Goal: Task Accomplishment & Management: Complete application form

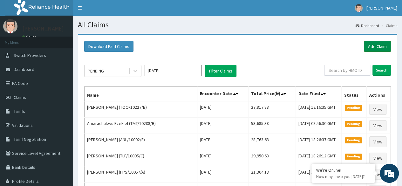
click at [370, 45] on link "Add Claim" at bounding box center [377, 46] width 27 height 11
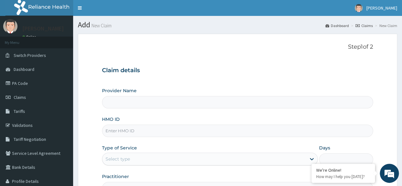
type input "Reliance Family Clinics (RFC) - Ajah"
click at [203, 132] on input "HMO ID" at bounding box center [237, 131] width 271 height 12
paste input "BRI/10164/B"
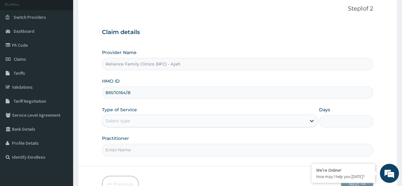
scroll to position [74, 0]
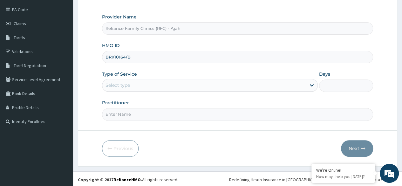
type input "BRI/10164/B"
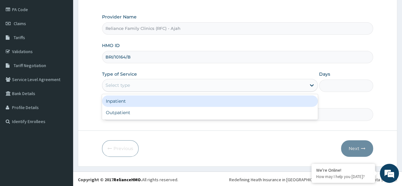
click at [153, 113] on div "Outpatient" at bounding box center [210, 112] width 216 height 11
type input "1"
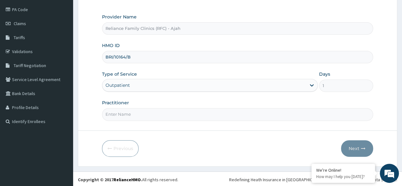
scroll to position [0, 0]
click at [167, 114] on input "Practitioner" at bounding box center [237, 114] width 271 height 12
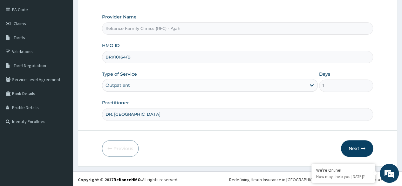
type input "DR. LOCUM"
click at [360, 146] on button "Next" at bounding box center [357, 148] width 32 height 17
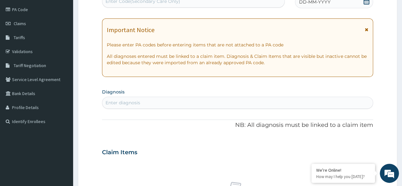
click at [331, 3] on div "DD-MM-YYYY" at bounding box center [334, 2] width 78 height 13
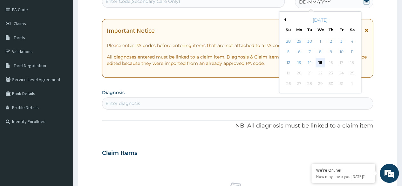
click at [322, 63] on div "15" at bounding box center [320, 63] width 10 height 10
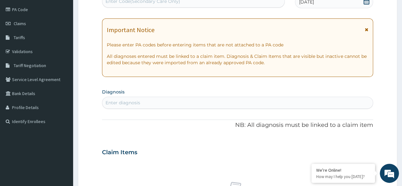
click at [134, 101] on div "Enter diagnosis" at bounding box center [123, 102] width 35 height 6
click at [145, 105] on div "Enter diagnosis" at bounding box center [237, 103] width 271 height 10
type input "FOLLOW UP"
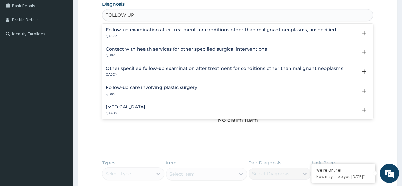
click at [145, 107] on h4 "Routine postpartum follow-up" at bounding box center [125, 107] width 39 height 5
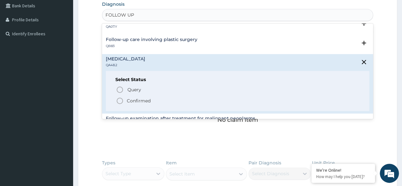
scroll to position [102, 0]
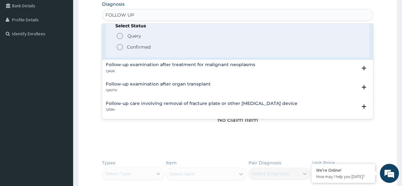
click at [119, 46] on icon "status option filled" at bounding box center [120, 47] width 8 height 8
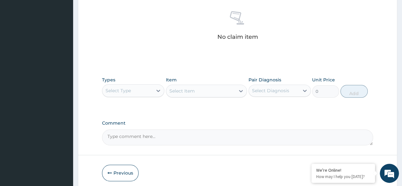
scroll to position [271, 0]
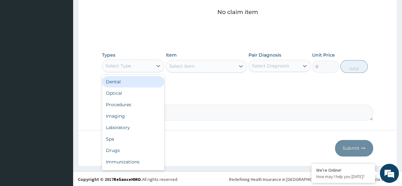
click at [135, 104] on div "Procedures" at bounding box center [133, 104] width 62 height 11
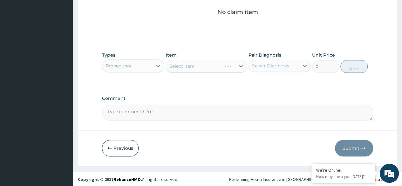
click at [216, 67] on div "Select Item" at bounding box center [206, 66] width 81 height 13
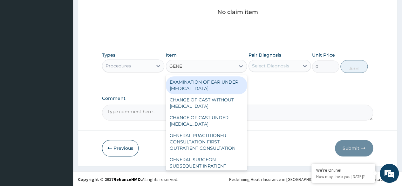
type input "GENER"
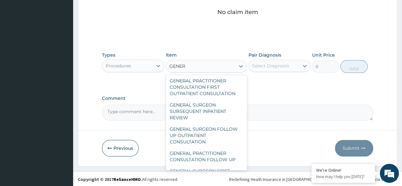
scroll to position [104, 0]
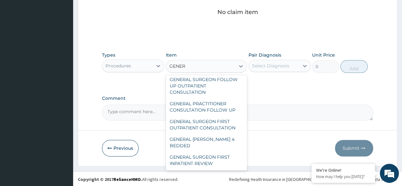
click at [224, 113] on div "GENERAL PRACTITIONER CONSULTATION FOLLOW UP" at bounding box center [206, 107] width 81 height 18
type input "2246.75"
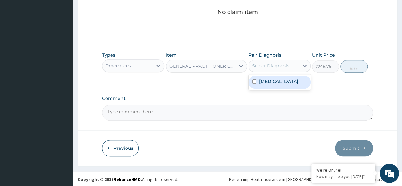
click at [287, 85] on label "Routine postpartum follow-up" at bounding box center [278, 81] width 39 height 6
checkbox input "true"
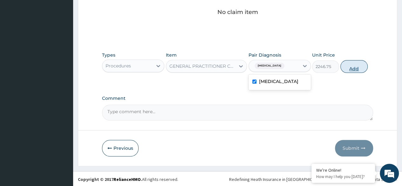
click at [349, 64] on button "Add" at bounding box center [353, 66] width 27 height 13
type input "0"
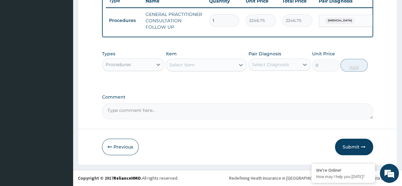
scroll to position [249, 0]
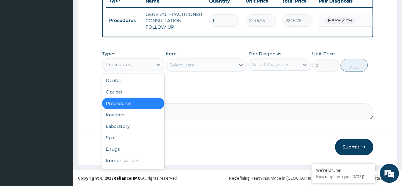
click at [128, 147] on div "Drugs" at bounding box center [133, 148] width 62 height 11
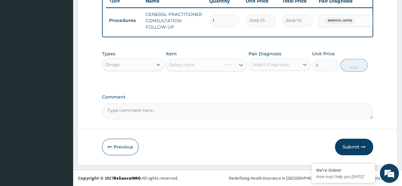
click at [193, 62] on div "Select Item" at bounding box center [206, 64] width 81 height 13
click at [217, 66] on div "Select Item" at bounding box center [200, 65] width 69 height 10
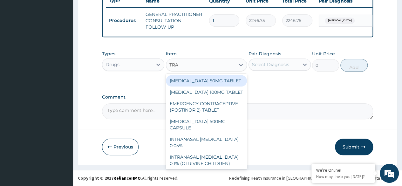
type input "TRAN"
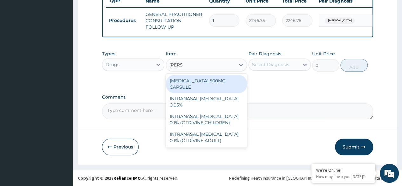
click at [211, 79] on div "TRANEXAMIC ACID 500MG CAPSULE" at bounding box center [206, 84] width 81 height 18
type input "390"
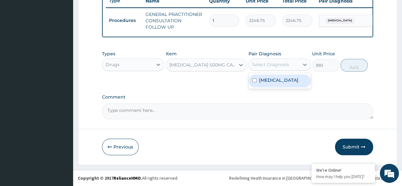
click at [280, 82] on label "Routine postpartum follow-up" at bounding box center [278, 80] width 39 height 6
checkbox input "true"
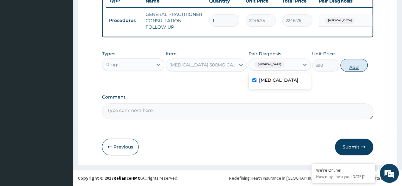
click at [353, 67] on button "Add" at bounding box center [353, 65] width 27 height 13
type input "0"
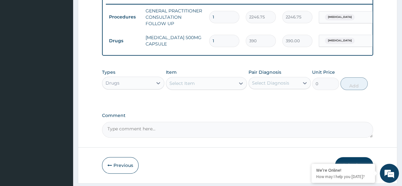
type input "21"
type input "8190.00"
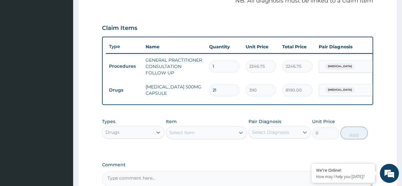
scroll to position [271, 0]
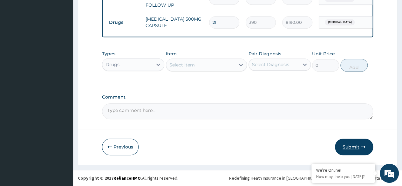
click at [346, 151] on button "Submit" at bounding box center [354, 147] width 38 height 17
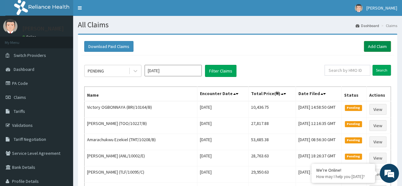
click at [368, 49] on link "Add Claim" at bounding box center [377, 46] width 27 height 11
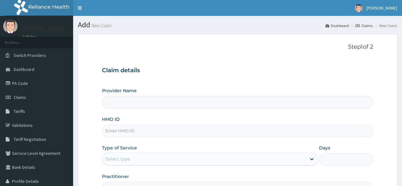
click at [134, 130] on input "HMO ID" at bounding box center [237, 131] width 271 height 12
paste input "GSY/10034/B"
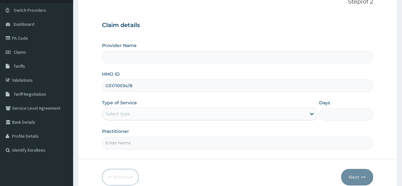
scroll to position [59, 0]
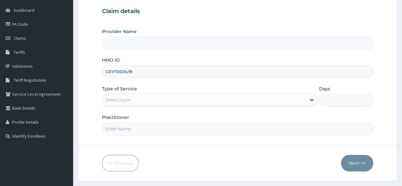
type input "GSY/10034/B"
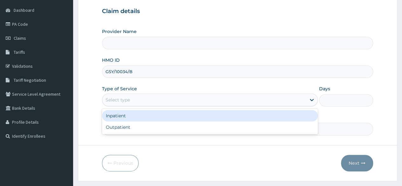
click at [151, 129] on div "Outpatient" at bounding box center [210, 126] width 216 height 11
type input "1"
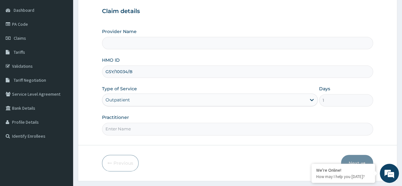
click at [168, 130] on input "Practitioner" at bounding box center [237, 129] width 271 height 12
type input "Reliance Family Clinics (RFC) - Ajah"
type input "DR. LOCUM"
click at [366, 157] on button "Next" at bounding box center [357, 163] width 32 height 17
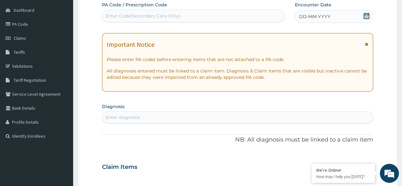
click at [344, 17] on div "DD-MM-YYYY" at bounding box center [334, 16] width 78 height 13
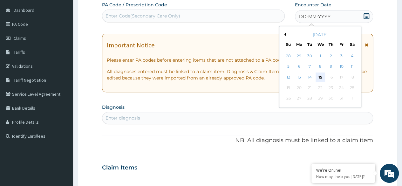
click at [320, 76] on div "15" at bounding box center [320, 77] width 10 height 10
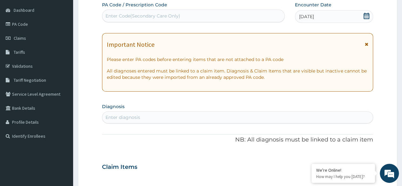
click at [161, 117] on div "Enter diagnosis" at bounding box center [237, 117] width 271 height 10
click at [158, 116] on div "Enter diagnosis" at bounding box center [237, 117] width 271 height 10
type input "FOLLOW UP"
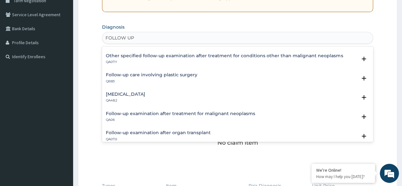
scroll to position [61, 0]
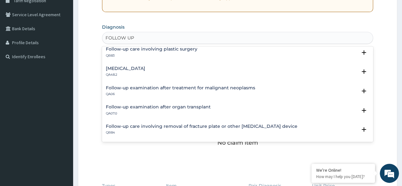
click at [145, 69] on h4 "Routine postpartum follow-up" at bounding box center [125, 68] width 39 height 5
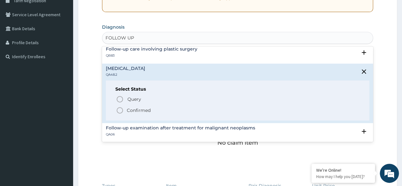
click at [124, 107] on span "Confirmed" at bounding box center [238, 110] width 244 height 8
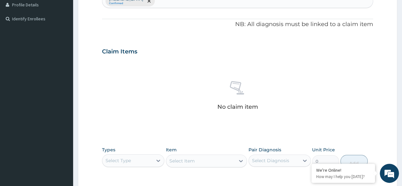
scroll to position [271, 0]
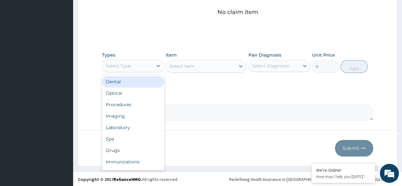
click at [136, 104] on div "Procedures" at bounding box center [133, 104] width 62 height 11
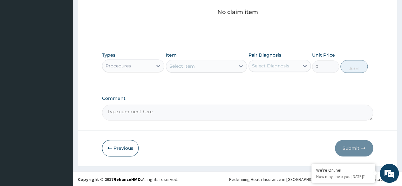
click at [202, 65] on div "Select Item" at bounding box center [200, 66] width 69 height 10
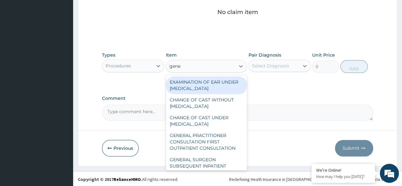
type input "gener"
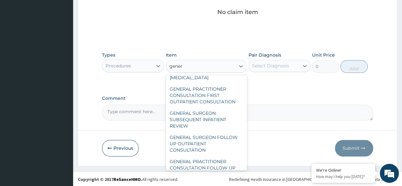
scroll to position [104, 0]
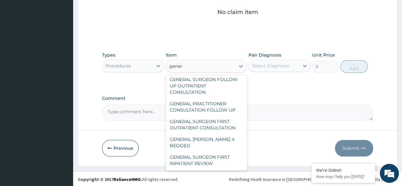
click at [224, 109] on div "GENERAL PRACTITIONER CONSULTATION FOLLOW UP" at bounding box center [206, 107] width 81 height 18
type input "2246.75"
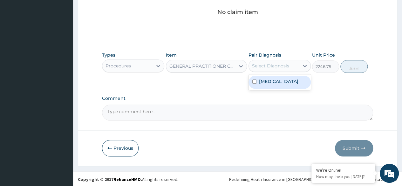
click at [291, 85] on label "Routine postpartum follow-up" at bounding box center [278, 81] width 39 height 6
checkbox input "true"
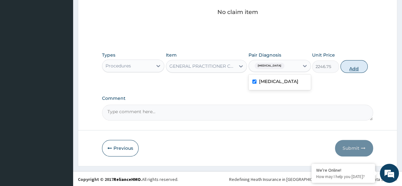
click at [355, 68] on button "Add" at bounding box center [353, 66] width 27 height 13
type input "0"
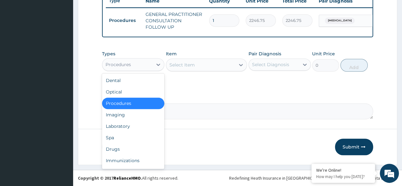
click at [123, 149] on div "Drugs" at bounding box center [133, 148] width 62 height 11
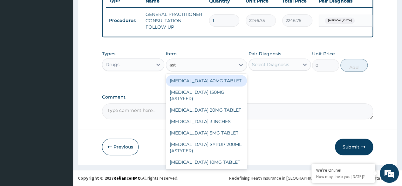
type input "asty"
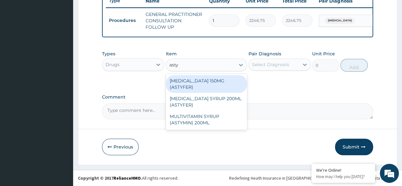
click at [224, 98] on div "FERROUS SULPHATE SYRUP 200ML (ASTYFER)" at bounding box center [206, 102] width 81 height 18
type input "5681"
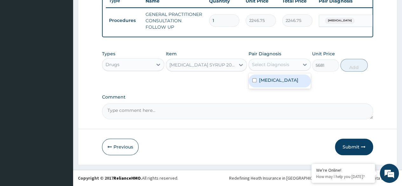
click at [283, 83] on label "Routine postpartum follow-up" at bounding box center [278, 80] width 39 height 6
checkbox input "true"
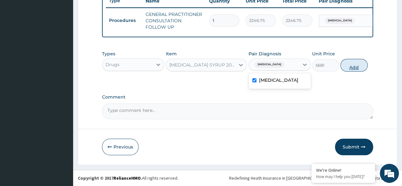
click at [353, 70] on button "Add" at bounding box center [353, 65] width 27 height 13
type input "0"
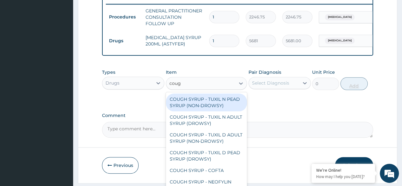
type input "cough"
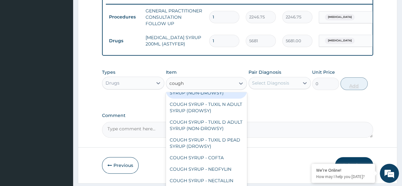
scroll to position [0, 0]
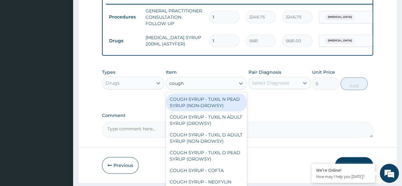
click at [216, 147] on div "COUGH SYRUP - TUXIL D ADULT SYRUP (NON-DROWSY)" at bounding box center [206, 138] width 81 height 18
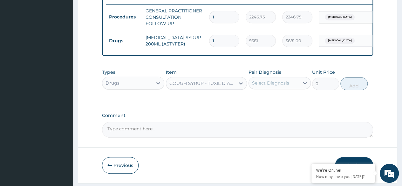
type input "2000"
click at [294, 102] on label "Routine postpartum follow-up" at bounding box center [278, 98] width 39 height 6
checkbox input "true"
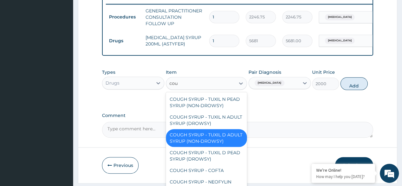
type input "coug"
click at [227, 109] on div "COUGH SYRUP - TUXIL N PEAD SYRUP (NON-DROWSY)" at bounding box center [206, 102] width 81 height 18
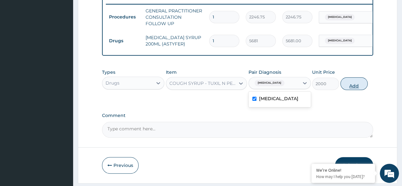
click at [359, 90] on button "Add" at bounding box center [353, 83] width 27 height 13
type input "0"
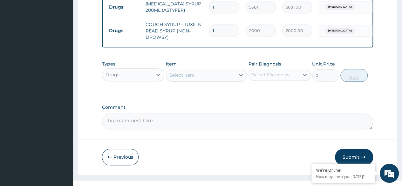
scroll to position [297, 0]
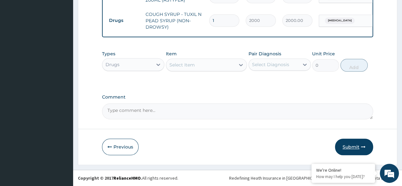
click at [358, 147] on button "Submit" at bounding box center [354, 147] width 38 height 17
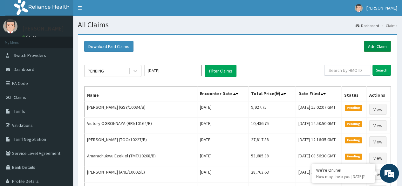
click at [376, 46] on link "Add Claim" at bounding box center [377, 46] width 27 height 11
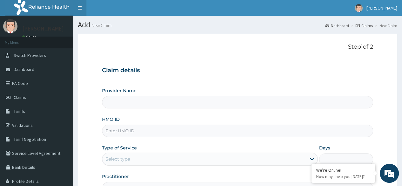
type input "Reliance Family Clinics (RFC) - Ajah"
click at [177, 128] on input "HMO ID" at bounding box center [237, 131] width 271 height 12
paste input "GCX/10003/A"
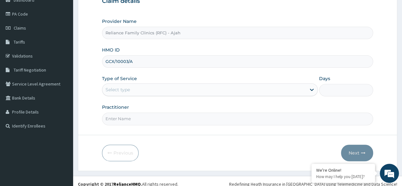
scroll to position [72, 0]
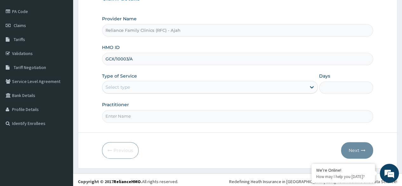
type input "GCX/10003/A"
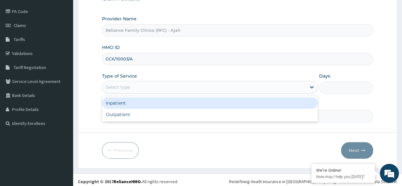
click at [170, 116] on div "Outpatient" at bounding box center [210, 114] width 216 height 11
type input "1"
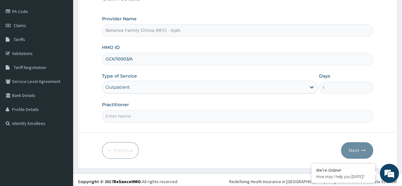
click at [175, 116] on input "Practitioner" at bounding box center [237, 116] width 271 height 12
click at [178, 114] on input "Practitioner" at bounding box center [237, 116] width 271 height 12
type input "DR. LOCUM"
click at [362, 142] on button "Next" at bounding box center [357, 150] width 32 height 17
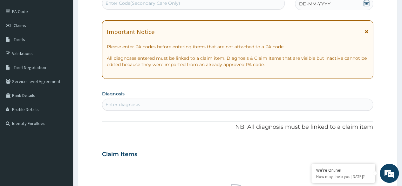
click at [352, 6] on div "DD-MM-YYYY" at bounding box center [334, 3] width 78 height 13
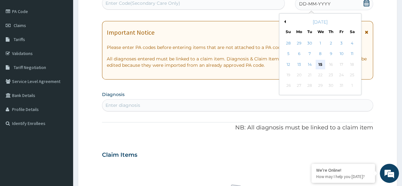
click at [320, 64] on div "15" at bounding box center [320, 65] width 10 height 10
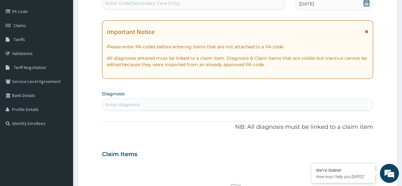
click at [155, 103] on div "Enter diagnosis" at bounding box center [237, 104] width 271 height 10
type input "BODY PAIN"
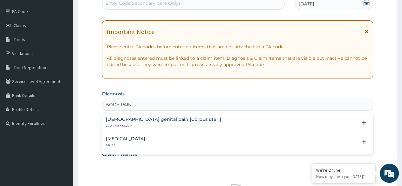
click at [124, 144] on p "MG3Z" at bounding box center [125, 145] width 39 height 4
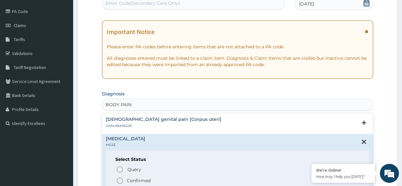
click at [120, 179] on icon "status option filled" at bounding box center [120, 181] width 8 height 8
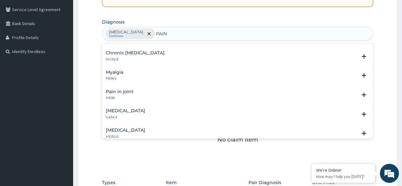
scroll to position [0, 0]
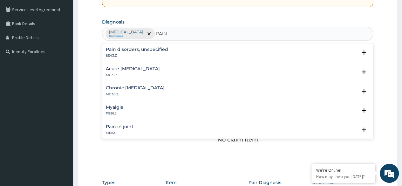
type input "PAIN"
click at [259, 156] on div "No claim item" at bounding box center [237, 129] width 271 height 73
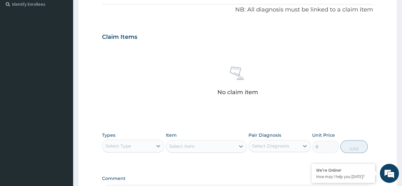
scroll to position [271, 0]
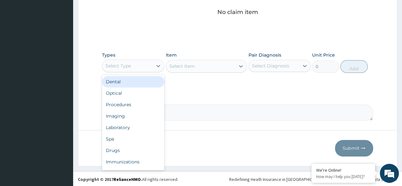
click at [134, 102] on div "Procedures" at bounding box center [133, 104] width 62 height 11
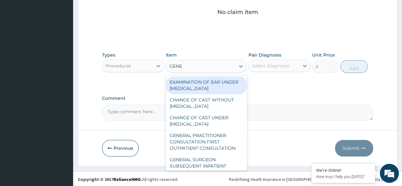
type input "GENER"
click at [219, 146] on div "GENERAL PRACTITIONER CONSULTATION FIRST OUTPATIENT CONSULTATION" at bounding box center [206, 142] width 81 height 24
type input "3370.125"
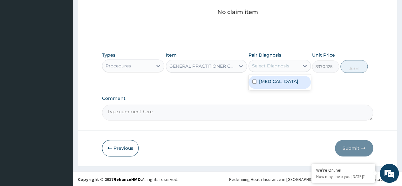
click at [289, 82] on label "Pain, unspecified" at bounding box center [278, 81] width 39 height 6
checkbox input "true"
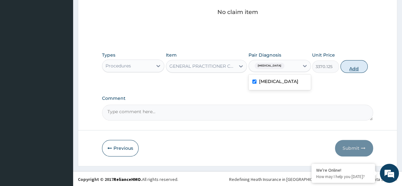
click at [361, 68] on button "Add" at bounding box center [353, 66] width 27 height 13
type input "0"
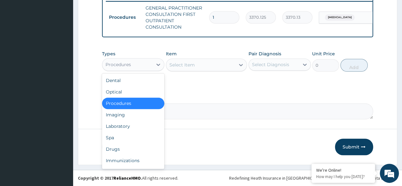
click at [126, 126] on div "Laboratory" at bounding box center [133, 125] width 62 height 11
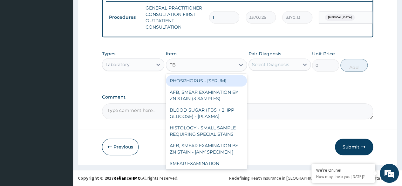
type input "FBC"
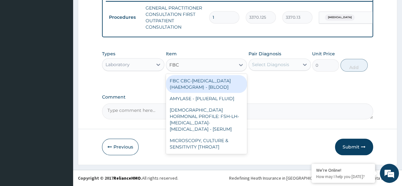
click at [225, 88] on div "FBC CBC-COMPLETE BLOOD COUNT (HAEMOGRAM) - [BLOOD]" at bounding box center [206, 84] width 81 height 18
type input "4085"
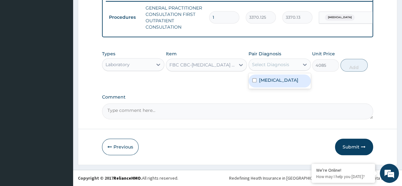
click at [280, 79] on label "Pain, unspecified" at bounding box center [278, 80] width 39 height 6
checkbox input "true"
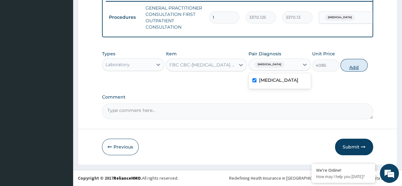
click at [357, 72] on button "Add" at bounding box center [353, 65] width 27 height 13
type input "0"
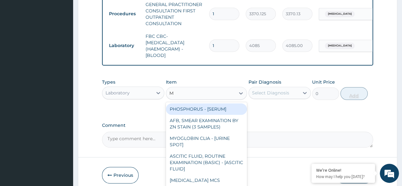
type input "MA"
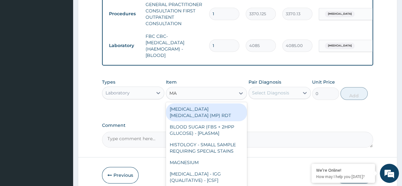
click at [230, 111] on div "MALARIA PARASITE (MP) RDT" at bounding box center [206, 112] width 81 height 18
type input "1531.875"
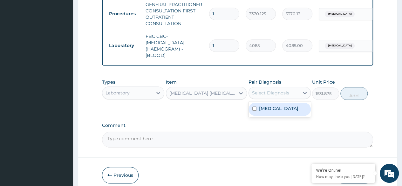
click at [283, 112] on label "Pain, unspecified" at bounding box center [278, 108] width 39 height 6
checkbox input "true"
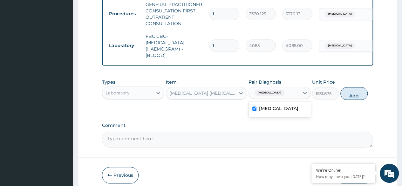
click at [349, 99] on button "Add" at bounding box center [353, 93] width 27 height 13
type input "0"
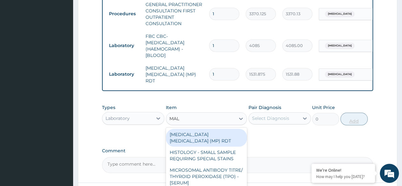
type input "MALA"
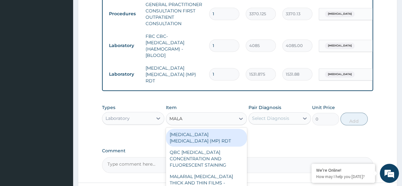
click at [231, 174] on div "MALARIAL [MEDICAL_DATA] THICK AND THIN FILMS - [BLOOD]" at bounding box center [206, 183] width 81 height 24
type input "1531.875"
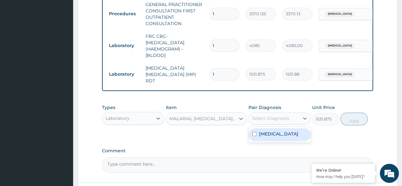
click at [294, 136] on label "Pain, unspecified" at bounding box center [278, 134] width 39 height 6
checkbox input "true"
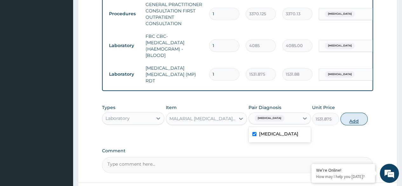
click at [352, 121] on button "Add" at bounding box center [353, 119] width 27 height 13
type input "0"
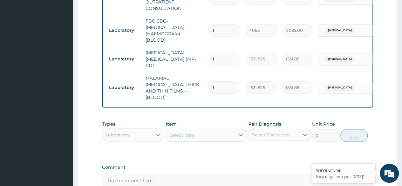
scroll to position [335, 0]
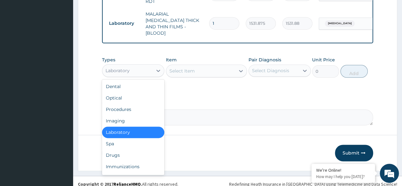
click at [128, 150] on div "Drugs" at bounding box center [133, 154] width 62 height 11
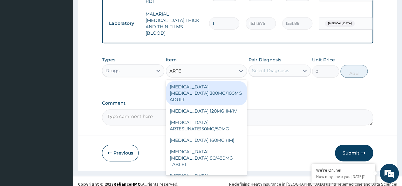
type input "ARTEM"
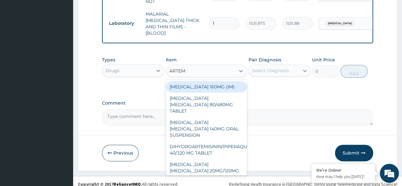
click at [219, 99] on div "ARTEMETHER LUMEFANTRINE 80/480MG TABLET" at bounding box center [206, 104] width 81 height 24
type input "450"
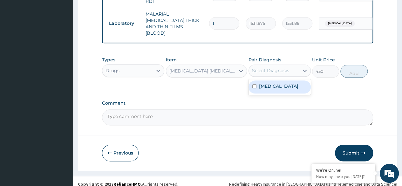
click at [288, 83] on label "Pain, unspecified" at bounding box center [278, 86] width 39 height 6
checkbox input "true"
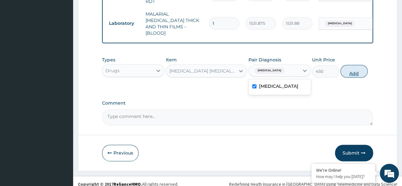
click at [355, 68] on button "Add" at bounding box center [353, 71] width 27 height 13
type input "0"
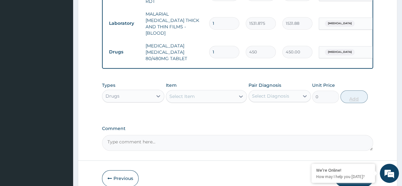
type input "0.00"
type input "6"
type input "2700.00"
type input "6"
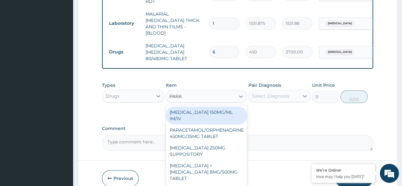
type input "PARAC"
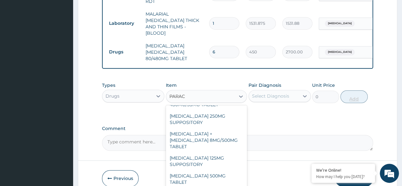
scroll to position [72, 0]
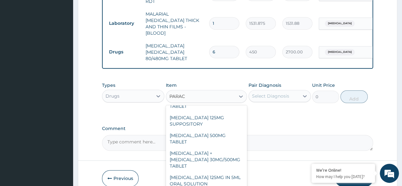
click at [221, 130] on div "PARACETAMOL 500MG TABLET" at bounding box center [206, 139] width 81 height 18
type input "30"
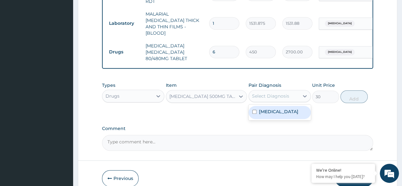
click at [291, 109] on label "Pain, unspecified" at bounding box center [278, 111] width 39 height 6
checkbox input "true"
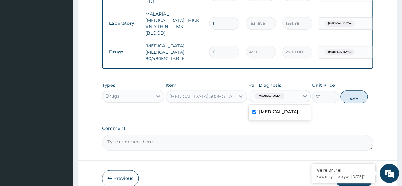
click at [345, 96] on button "Add" at bounding box center [353, 96] width 27 height 13
type input "0"
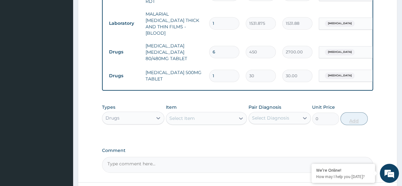
type input "18"
type input "540.00"
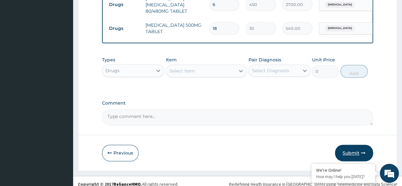
click at [356, 145] on button "Submit" at bounding box center [354, 153] width 38 height 17
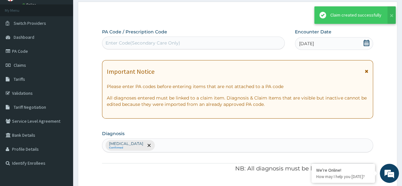
scroll to position [382, 0]
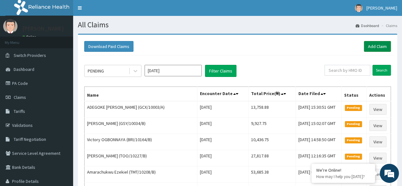
click at [368, 48] on link "Add Claim" at bounding box center [377, 46] width 27 height 11
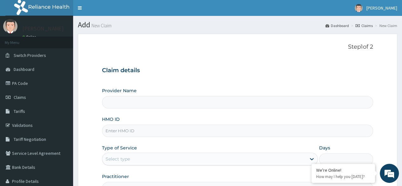
type input "Reliance Family Clinics (RFC) - Ajah"
click at [160, 131] on input "HMO ID" at bounding box center [237, 131] width 271 height 12
paste input "GCX/10014/A"
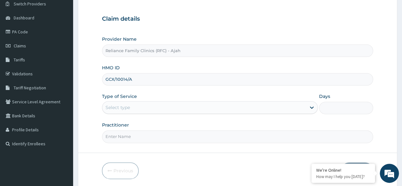
scroll to position [74, 0]
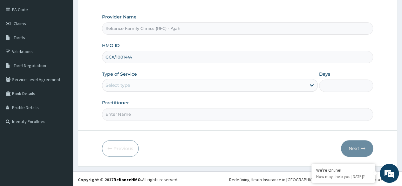
type input "GCX/10014/A"
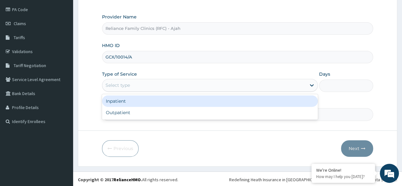
click at [150, 112] on div "Outpatient" at bounding box center [210, 112] width 216 height 11
type input "1"
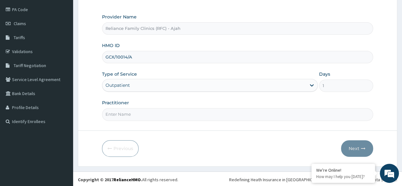
click at [153, 115] on input "Practitioner" at bounding box center [237, 114] width 271 height 12
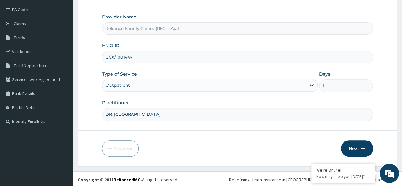
type input "DR. LOCUM"
click at [363, 146] on icon "button" at bounding box center [363, 148] width 4 height 4
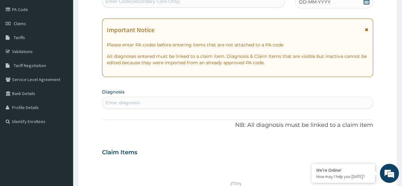
click at [347, 5] on div "DD-MM-YYYY" at bounding box center [334, 2] width 78 height 13
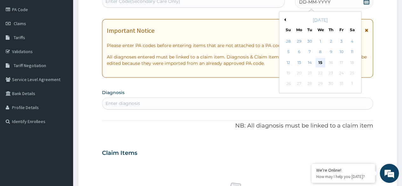
click at [320, 62] on div "15" at bounding box center [320, 63] width 10 height 10
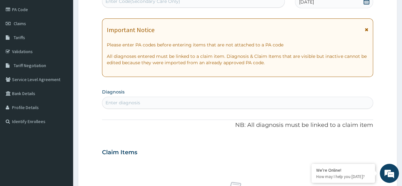
click at [157, 103] on div "Enter diagnosis" at bounding box center [237, 103] width 271 height 10
type input "[MEDICAL_DATA]"
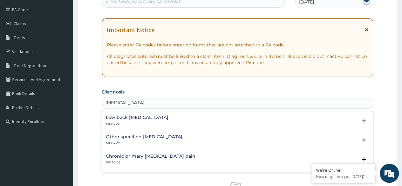
click at [131, 120] on div "Low back [MEDICAL_DATA] ME84.2Z" at bounding box center [137, 120] width 63 height 11
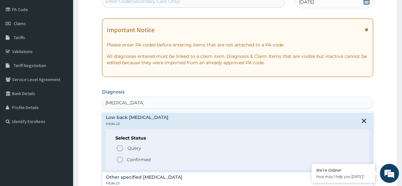
click at [121, 159] on icon "status option filled" at bounding box center [120, 160] width 8 height 8
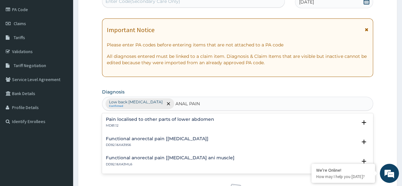
type input "ANAL PAIN"
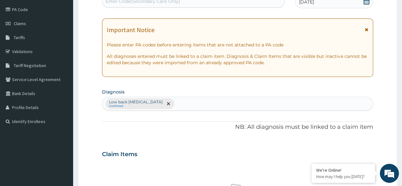
click at [182, 99] on div "Low back [MEDICAL_DATA] Confirmed" at bounding box center [237, 103] width 271 height 13
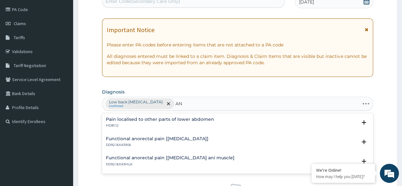
type input "A"
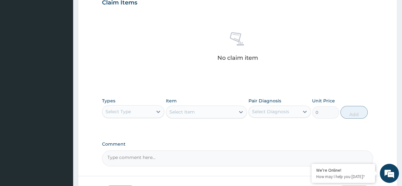
scroll to position [271, 0]
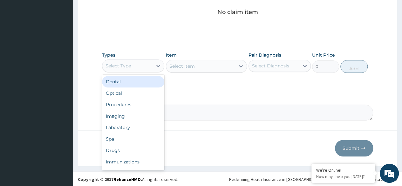
click at [136, 105] on div "Procedures" at bounding box center [133, 104] width 62 height 11
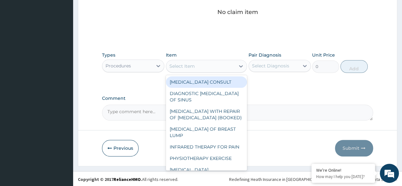
click at [222, 65] on div "Select Item" at bounding box center [200, 66] width 69 height 10
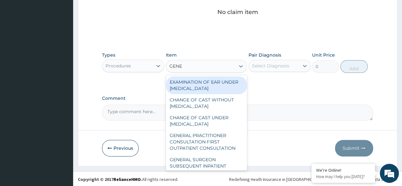
type input "GENER"
click at [209, 151] on div "GENERAL PRACTITIONER CONSULTATION FIRST OUTPATIENT CONSULTATION" at bounding box center [206, 142] width 81 height 24
type input "3370.125"
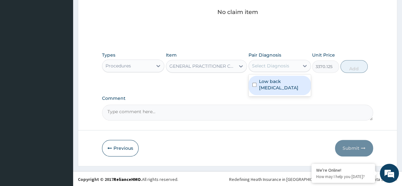
click at [275, 88] on label "Low back [MEDICAL_DATA]" at bounding box center [283, 84] width 48 height 13
checkbox input "true"
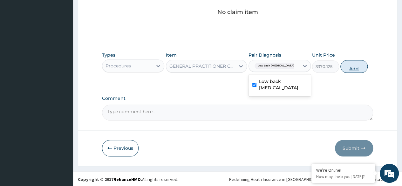
click at [358, 71] on button "Add" at bounding box center [353, 66] width 27 height 13
type input "0"
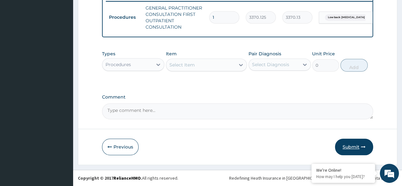
click at [354, 148] on button "Submit" at bounding box center [354, 147] width 38 height 17
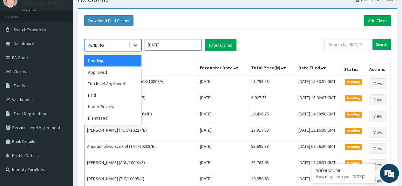
click at [134, 40] on div at bounding box center [135, 44] width 11 height 11
click at [128, 66] on div "Approved" at bounding box center [112, 71] width 57 height 11
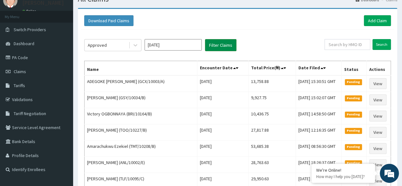
click at [232, 40] on button "Filter Claims" at bounding box center [220, 45] width 31 height 12
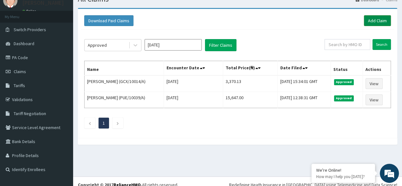
click at [382, 21] on link "Add Claim" at bounding box center [377, 20] width 27 height 11
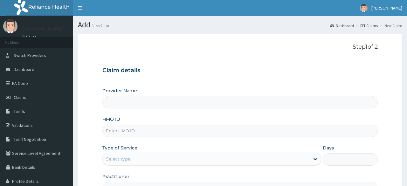
type input "Reliance Family Clinics (RFC) - Ajah"
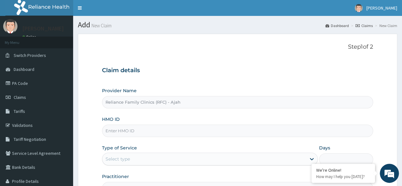
click at [159, 131] on input "HMO ID" at bounding box center [237, 131] width 271 height 12
paste input "ZDC/10015/A"
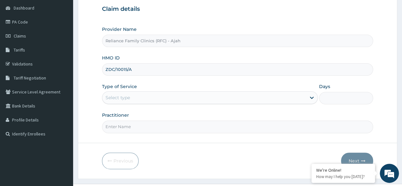
scroll to position [74, 0]
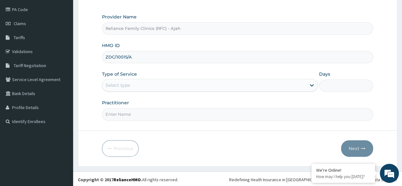
type input "ZDC/10015/A"
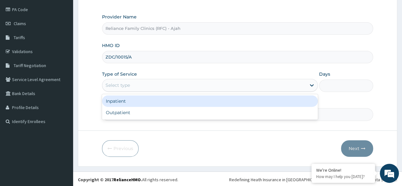
click at [149, 114] on div "Outpatient" at bounding box center [210, 112] width 216 height 11
type input "1"
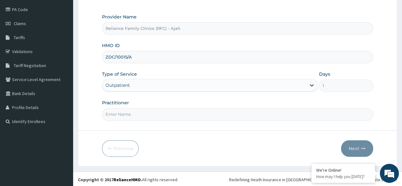
click at [149, 115] on input "Practitioner" at bounding box center [237, 114] width 271 height 12
click at [171, 113] on input "Practitioner" at bounding box center [237, 114] width 271 height 12
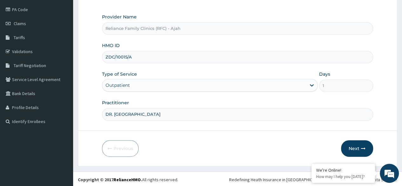
type input "DR. LOCUM"
click at [360, 148] on button "Next" at bounding box center [357, 148] width 32 height 17
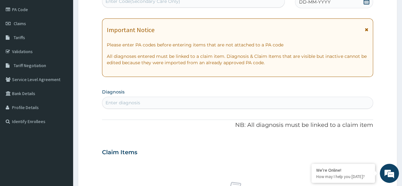
click at [345, 7] on div "DD-MM-YYYY" at bounding box center [334, 2] width 78 height 13
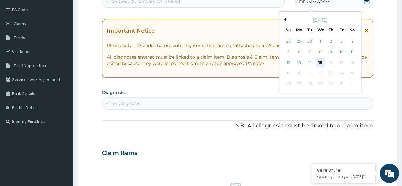
click at [320, 62] on div "15" at bounding box center [320, 63] width 10 height 10
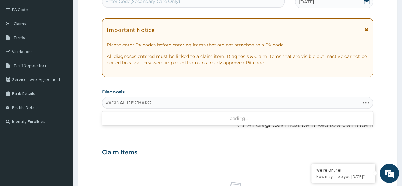
type input "[MEDICAL_DATA]"
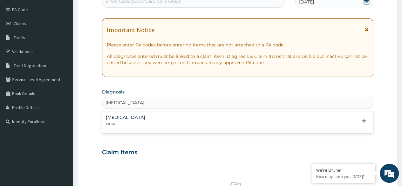
click at [159, 122] on div "[MEDICAL_DATA] MF3A" at bounding box center [238, 120] width 264 height 11
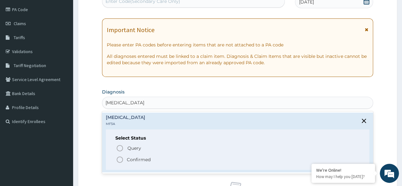
click at [121, 160] on icon "status option filled" at bounding box center [120, 160] width 8 height 8
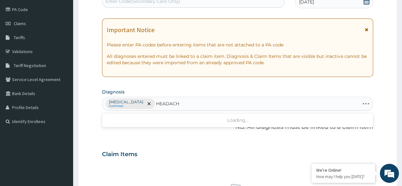
type input "HEADACHE"
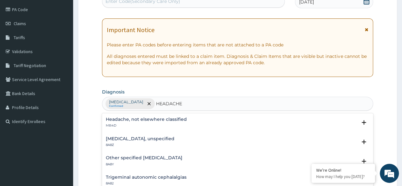
click at [144, 124] on p "MB4D" at bounding box center [146, 125] width 81 height 4
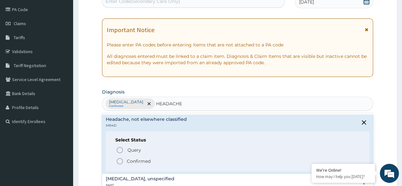
click at [123, 159] on icon "status option filled" at bounding box center [120, 161] width 8 height 8
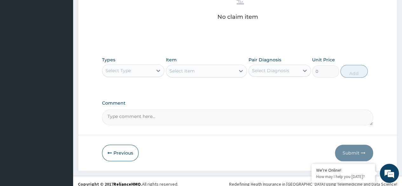
scroll to position [271, 0]
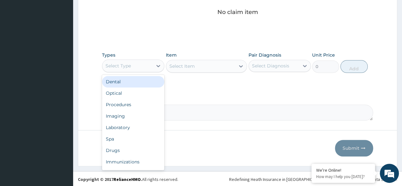
click at [137, 105] on div "Procedures" at bounding box center [133, 104] width 62 height 11
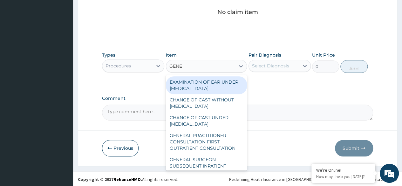
type input "GENER"
click at [200, 148] on div "GENERAL PRACTITIONER CONSULTATION FIRST OUTPATIENT CONSULTATION" at bounding box center [206, 142] width 81 height 24
type input "3370.125"
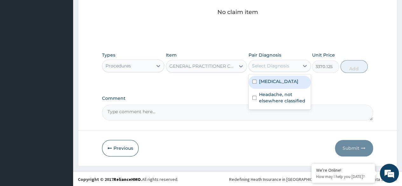
click at [280, 83] on label "[MEDICAL_DATA]" at bounding box center [278, 81] width 39 height 6
checkbox input "true"
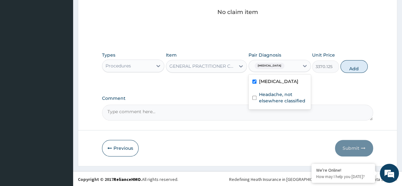
click at [279, 102] on label "Headache, not elsewhere classified" at bounding box center [283, 97] width 48 height 13
checkbox input "true"
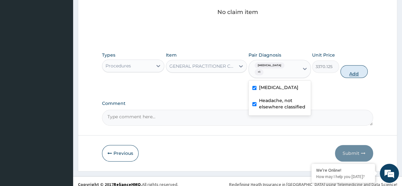
click at [354, 74] on button "Add" at bounding box center [353, 71] width 27 height 13
type input "0"
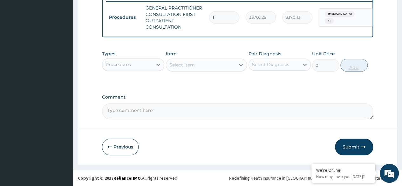
scroll to position [256, 0]
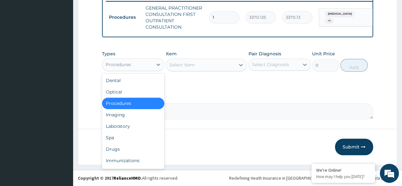
click at [138, 128] on div "Laboratory" at bounding box center [133, 125] width 62 height 11
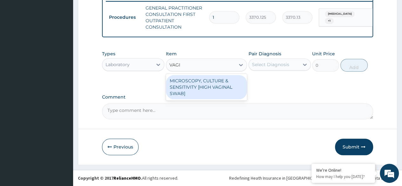
type input "VAGIN"
click at [214, 89] on div "MICROSCOPY, CULTURE & SENSITIVITY [HIGH VAGINAL SWAB]" at bounding box center [206, 87] width 81 height 24
type input "4595.625"
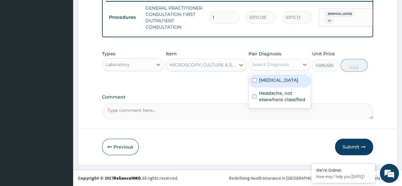
click at [285, 79] on label "[MEDICAL_DATA]" at bounding box center [278, 80] width 39 height 6
checkbox input "true"
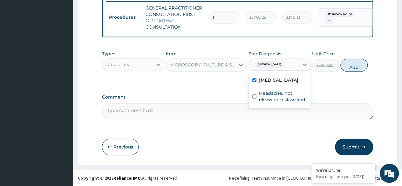
click at [283, 99] on label "Headache, not elsewhere classified" at bounding box center [283, 96] width 48 height 13
checkbox input "true"
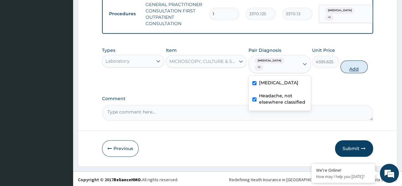
click at [354, 73] on button "Add" at bounding box center [353, 66] width 27 height 13
type input "0"
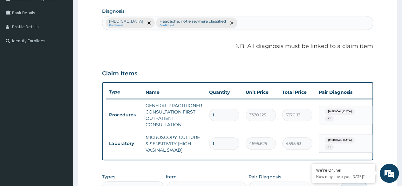
scroll to position [140, 0]
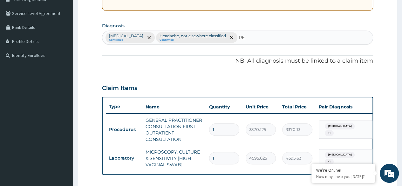
type input "R"
type input "VACCINATION"
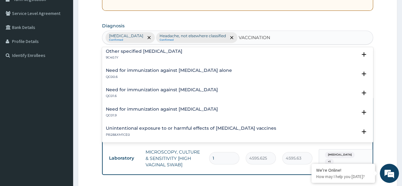
scroll to position [494, 0]
click at [179, 89] on h4 "Need for immunization against [MEDICAL_DATA]" at bounding box center [162, 89] width 112 height 5
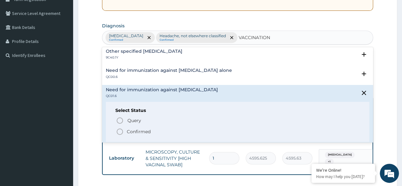
click at [121, 129] on circle "status option filled" at bounding box center [120, 132] width 6 height 6
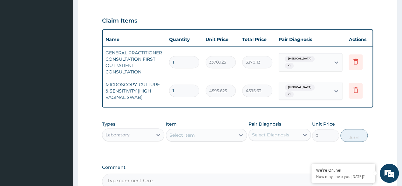
scroll to position [0, 48]
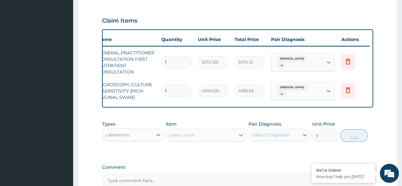
click at [319, 62] on input "text" at bounding box center [319, 62] width 1 height 6
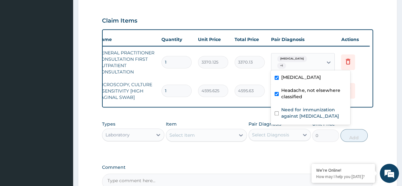
click at [307, 115] on label "Need for immunization against [MEDICAL_DATA]" at bounding box center [313, 112] width 65 height 13
checkbox input "true"
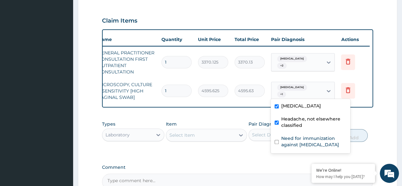
click at [291, 141] on label "Need for immunization against [MEDICAL_DATA]" at bounding box center [313, 141] width 65 height 13
checkbox input "true"
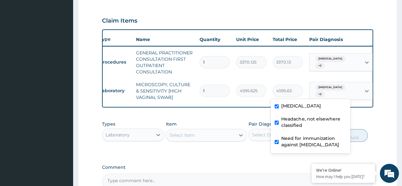
scroll to position [0, 0]
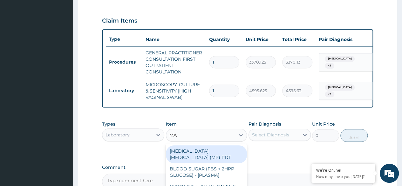
type input "MAL"
click at [220, 154] on div "[MEDICAL_DATA] [MEDICAL_DATA] (MP) RDT" at bounding box center [206, 154] width 81 height 18
type input "1531.875"
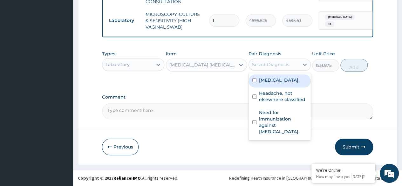
scroll to position [281, 0]
click at [285, 86] on div "[MEDICAL_DATA]" at bounding box center [280, 80] width 62 height 13
checkbox input "true"
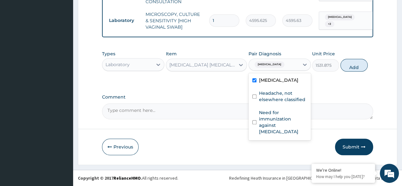
click at [279, 101] on label "Headache, not elsewhere classified" at bounding box center [283, 96] width 48 height 13
checkbox input "true"
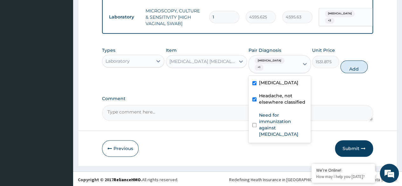
click at [277, 131] on label "Need for immunization against [MEDICAL_DATA]" at bounding box center [283, 124] width 48 height 25
checkbox input "true"
click at [358, 71] on button "Add" at bounding box center [353, 66] width 27 height 13
type input "0"
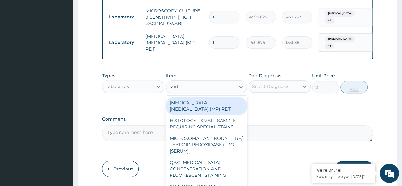
type input "MALA"
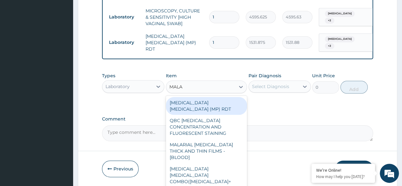
click at [227, 141] on div "MALARIAL [MEDICAL_DATA] THICK AND THIN FILMS - [BLOOD]" at bounding box center [206, 151] width 81 height 24
type input "1531.875"
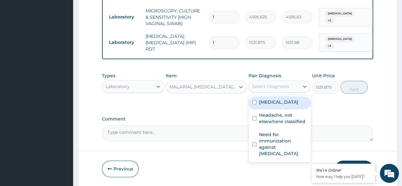
click at [281, 108] on div "[MEDICAL_DATA]" at bounding box center [280, 102] width 62 height 13
checkbox input "true"
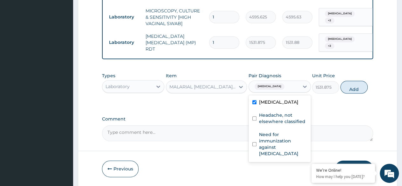
click at [278, 125] on label "Headache, not elsewhere classified" at bounding box center [283, 118] width 48 height 13
checkbox input "true"
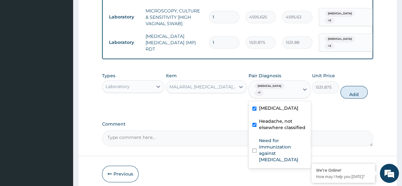
click at [274, 154] on label "Need for immunization against [MEDICAL_DATA]" at bounding box center [283, 149] width 48 height 25
checkbox input "true"
click at [360, 97] on button "Add" at bounding box center [353, 92] width 27 height 13
type input "0"
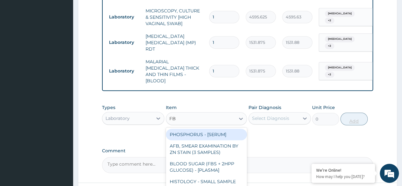
type input "FBC"
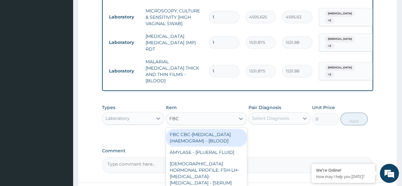
click at [224, 132] on div "FBC CBC-[MEDICAL_DATA] (HAEMOGRAM) - [BLOOD]" at bounding box center [206, 138] width 81 height 18
type input "4085"
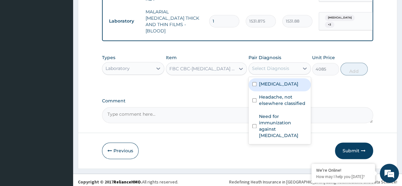
scroll to position [331, 0]
click at [283, 82] on label "[MEDICAL_DATA]" at bounding box center [278, 83] width 39 height 6
checkbox input "true"
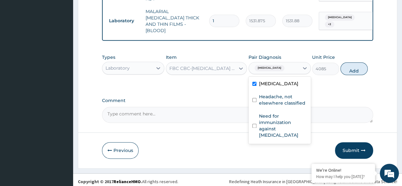
click at [280, 98] on label "Headache, not elsewhere classified" at bounding box center [283, 99] width 48 height 13
checkbox input "true"
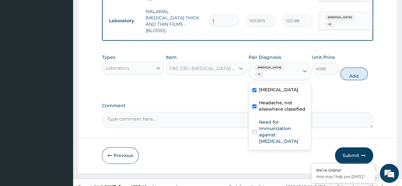
click at [277, 124] on label "Need for immunization against [MEDICAL_DATA]" at bounding box center [283, 131] width 48 height 25
checkbox input "true"
click at [357, 68] on button "Add" at bounding box center [353, 73] width 27 height 13
type input "0"
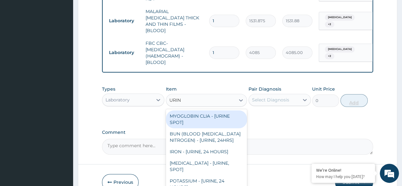
type input "URINA"
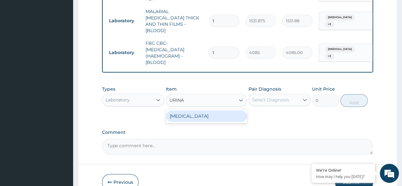
click at [233, 112] on div "[MEDICAL_DATA]" at bounding box center [206, 115] width 81 height 11
type input "1531.875"
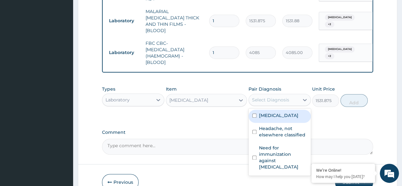
click at [283, 113] on label "[MEDICAL_DATA]" at bounding box center [278, 115] width 39 height 6
checkbox input "true"
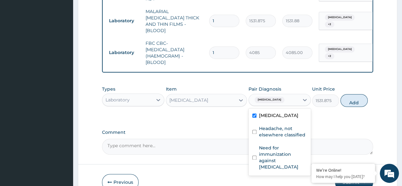
click at [280, 133] on label "Headache, not elsewhere classified" at bounding box center [283, 131] width 48 height 13
checkbox input "true"
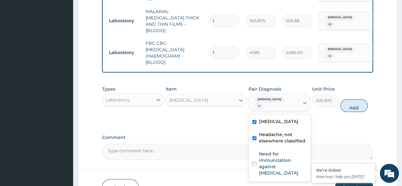
click at [273, 161] on label "Need for immunization against [MEDICAL_DATA]" at bounding box center [283, 163] width 48 height 25
checkbox input "true"
click at [355, 106] on button "Add" at bounding box center [353, 105] width 27 height 13
type input "0"
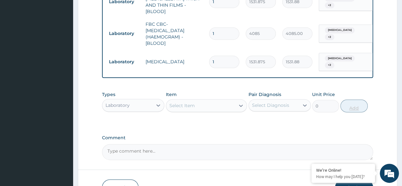
scroll to position [358, 0]
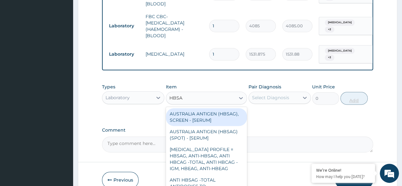
type input "HBSAG"
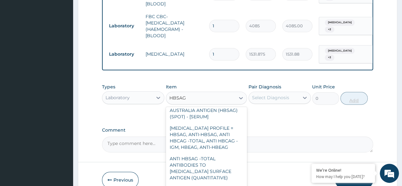
scroll to position [19, 0]
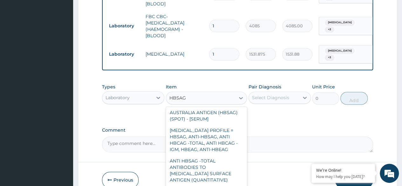
click at [202, 163] on div "ANTI HBSAG -TOTAL ANTIBODIES TO [MEDICAL_DATA] SURFACE ANTIGEN (QUANTITATIVE)" at bounding box center [206, 170] width 81 height 31
type input "4085"
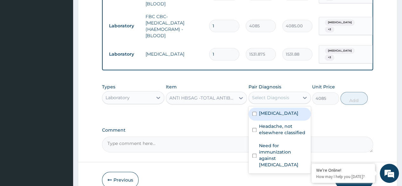
click at [277, 114] on div "[MEDICAL_DATA]" at bounding box center [280, 113] width 62 height 13
checkbox input "true"
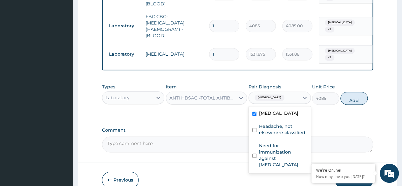
click at [273, 128] on label "Headache, not elsewhere classified" at bounding box center [283, 129] width 48 height 13
checkbox input "true"
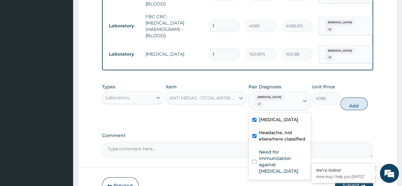
click at [271, 159] on label "Need for immunization against [MEDICAL_DATA]" at bounding box center [283, 161] width 48 height 25
checkbox input "true"
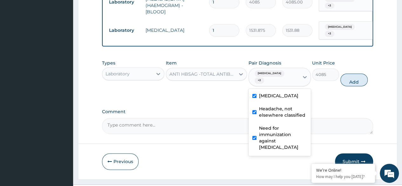
scroll to position [383, 0]
